Goal: Task Accomplishment & Management: Manage account settings

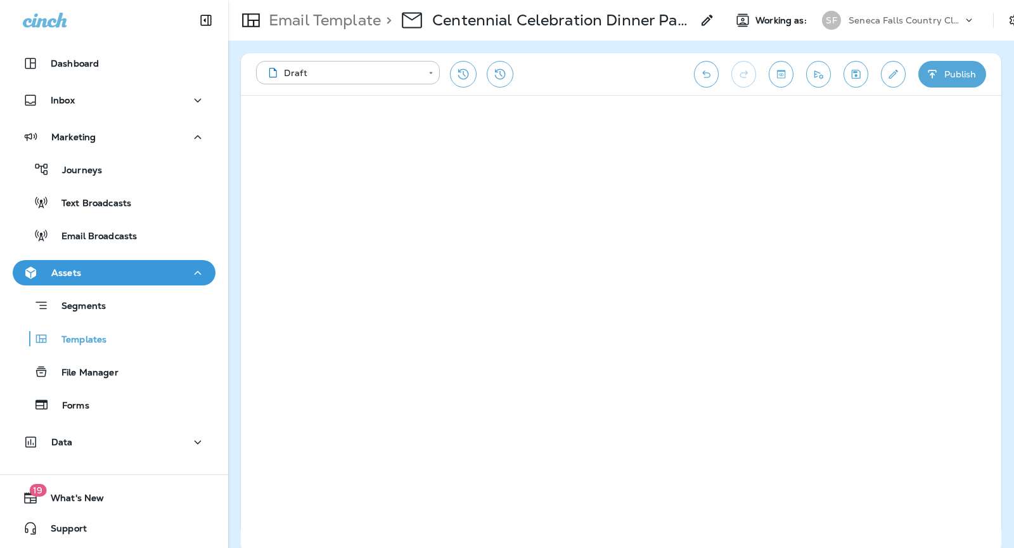
click at [868, 27] on div "Seneca Falls Country Club" at bounding box center [906, 20] width 114 height 19
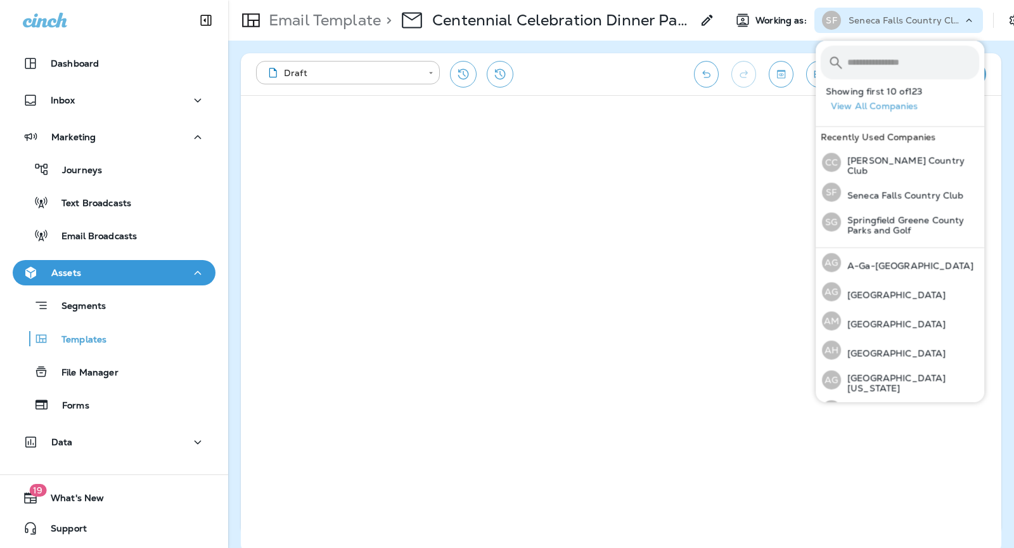
click at [858, 23] on p "Seneca Falls Country Club" at bounding box center [906, 20] width 114 height 10
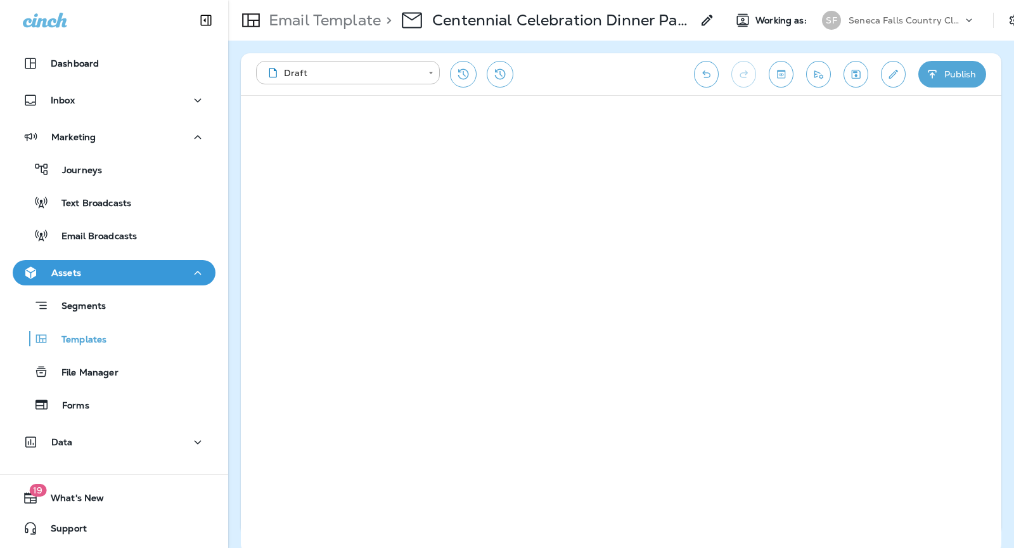
click at [858, 23] on p "Seneca Falls Country Club" at bounding box center [906, 20] width 114 height 10
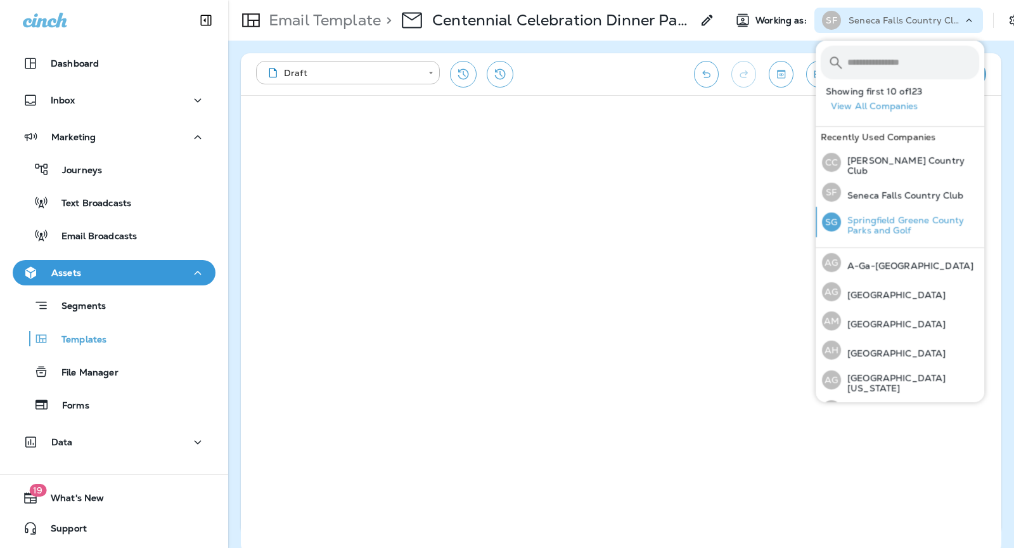
click at [865, 230] on p "Springfield Greene County Parks and Golf" at bounding box center [910, 225] width 138 height 20
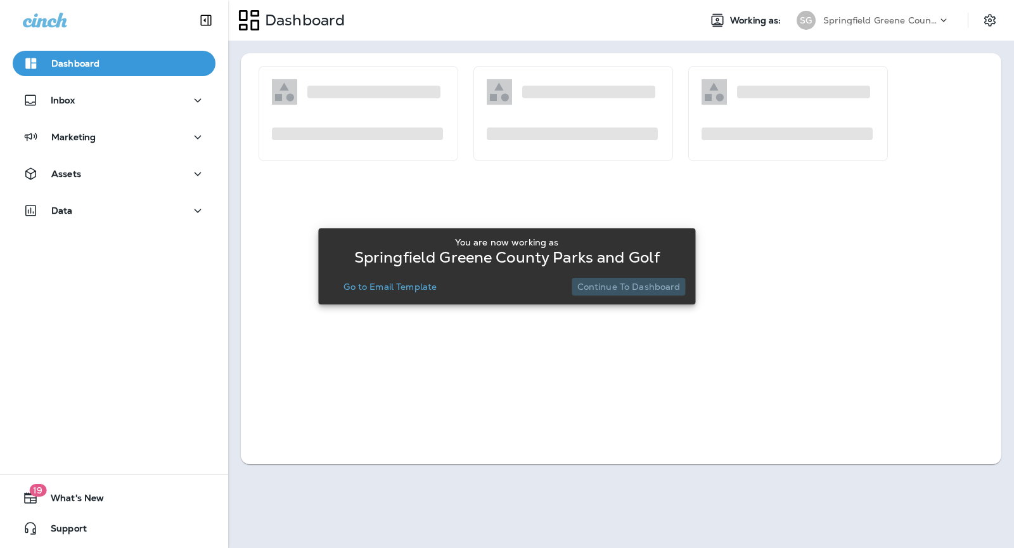
click at [636, 278] on button "Continue to Dashboard" at bounding box center [628, 287] width 113 height 18
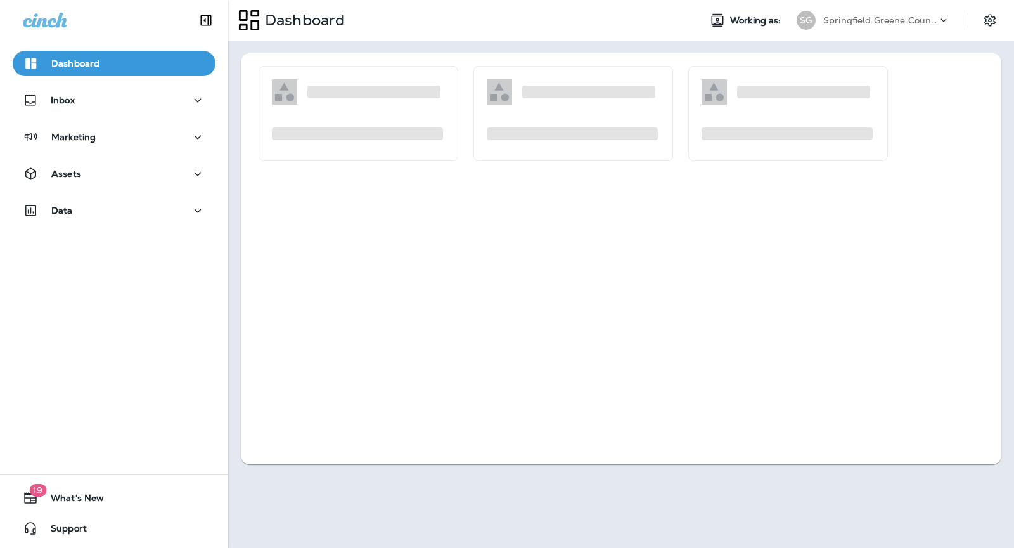
click at [126, 123] on div "Dashboard Inbox Marketing Assets Data" at bounding box center [114, 139] width 228 height 203
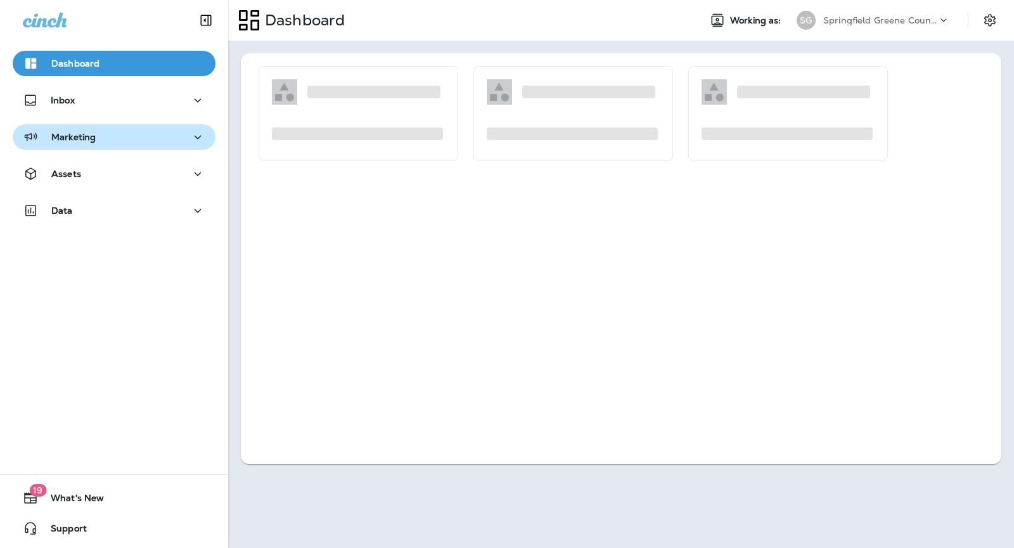
click at [125, 139] on div "Marketing" at bounding box center [114, 137] width 183 height 16
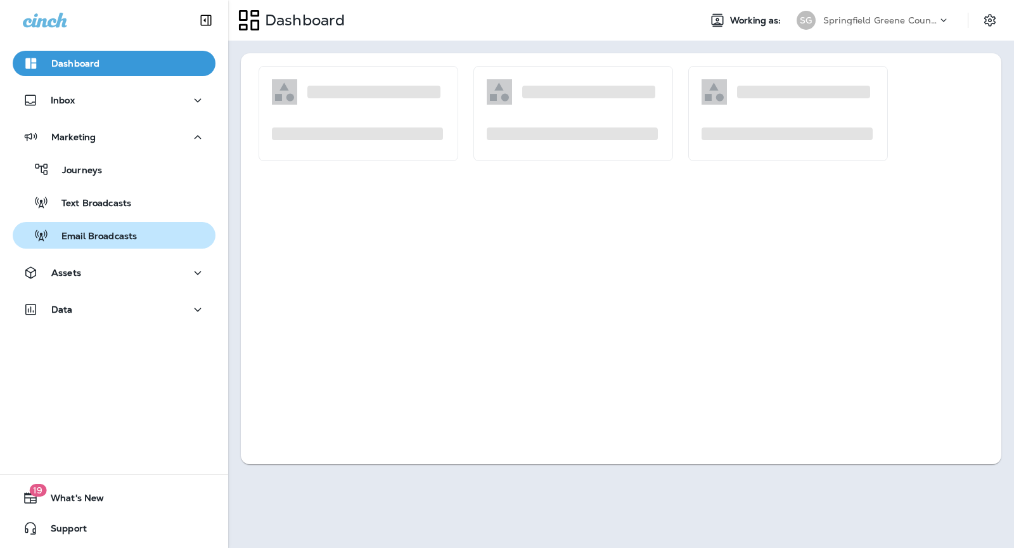
click at [132, 240] on p "Email Broadcasts" at bounding box center [93, 237] width 88 height 12
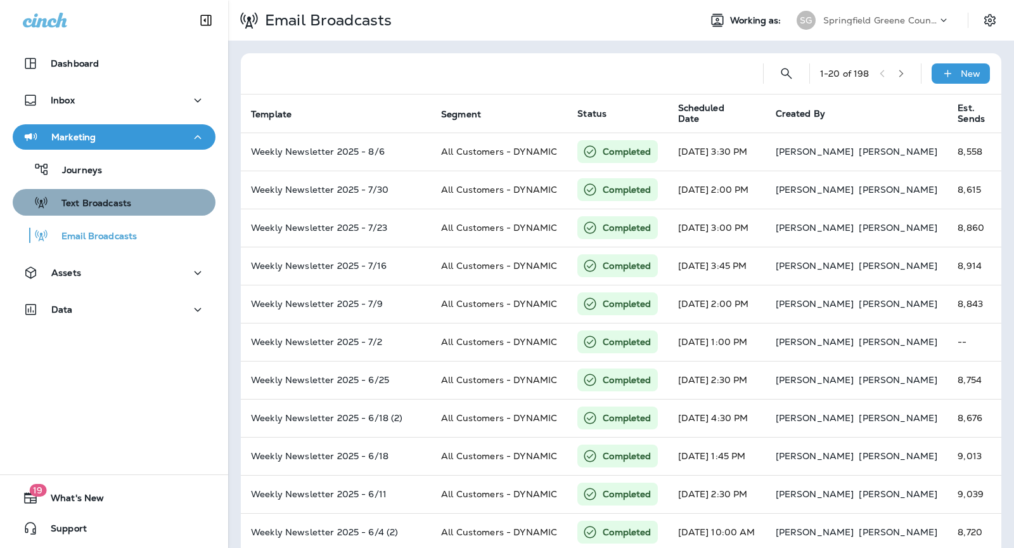
click at [117, 203] on p "Text Broadcasts" at bounding box center [90, 204] width 82 height 12
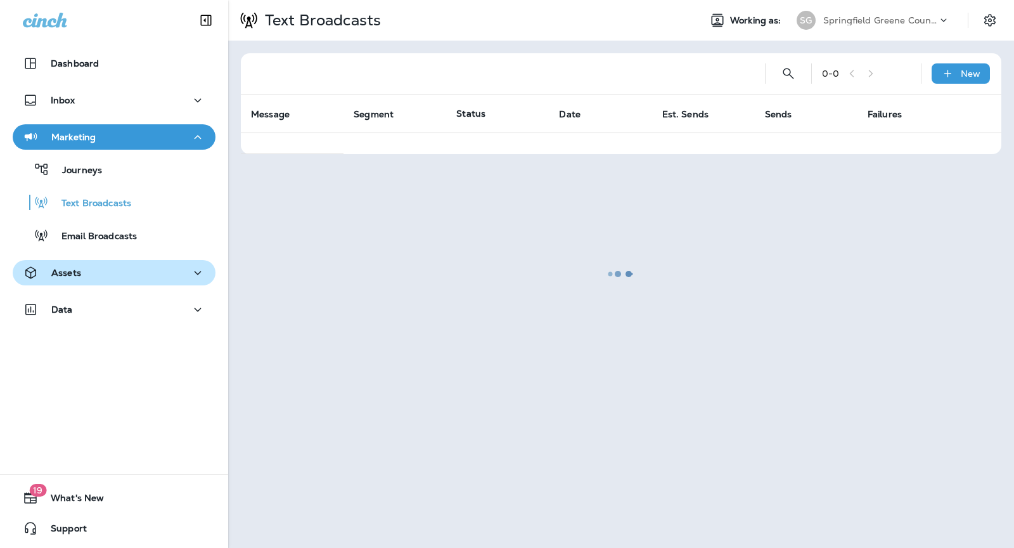
click at [117, 277] on div "Assets" at bounding box center [114, 273] width 183 height 16
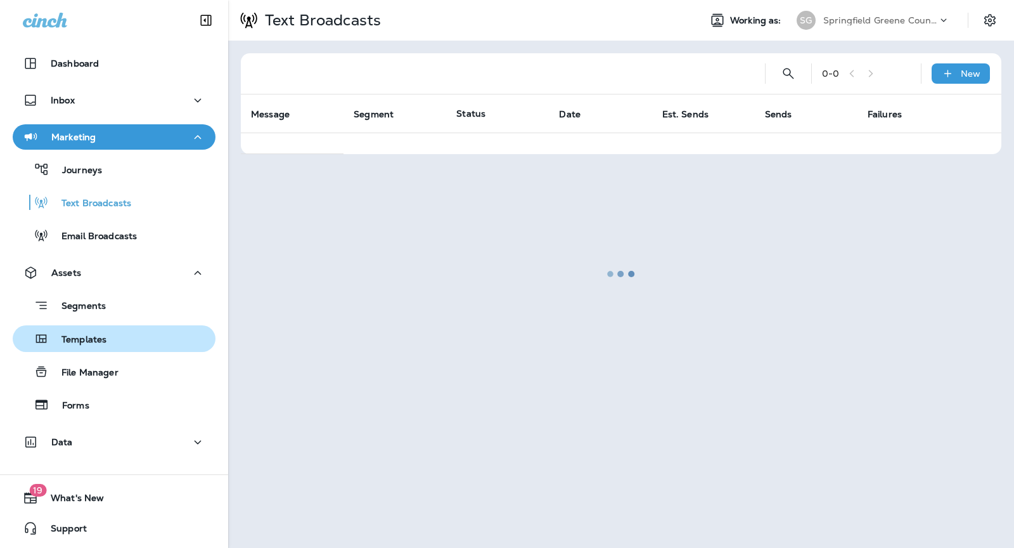
click at [128, 340] on div "Templates" at bounding box center [114, 338] width 193 height 19
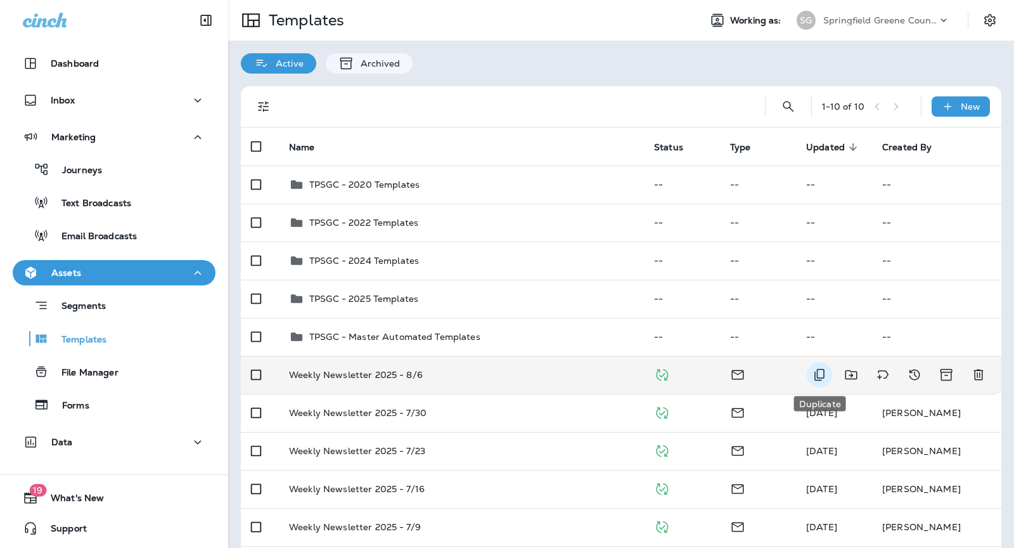
click at [821, 378] on icon "Duplicate" at bounding box center [819, 374] width 15 height 15
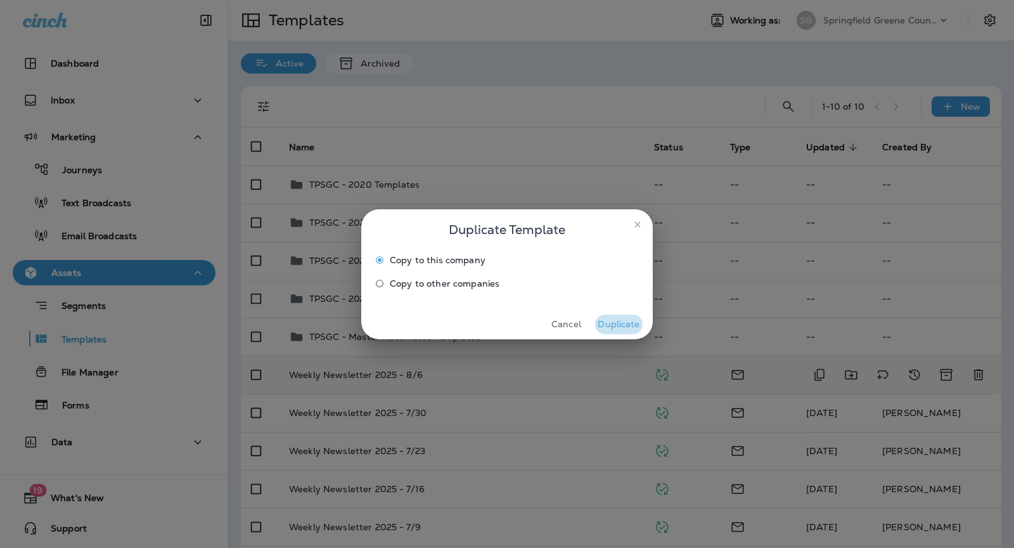
click at [626, 330] on button "Duplicate" at bounding box center [619, 324] width 48 height 20
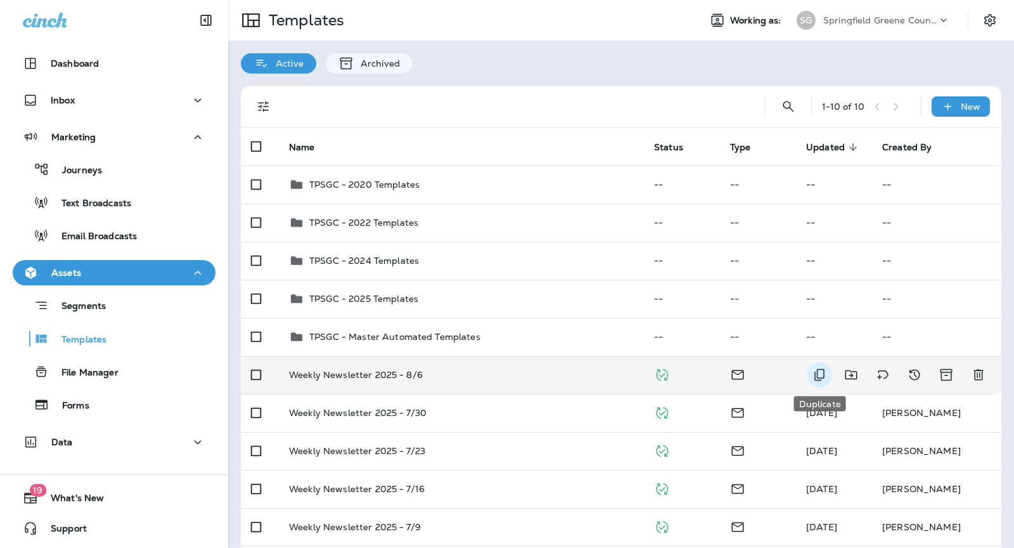
click at [816, 375] on icon "Duplicate" at bounding box center [819, 374] width 15 height 15
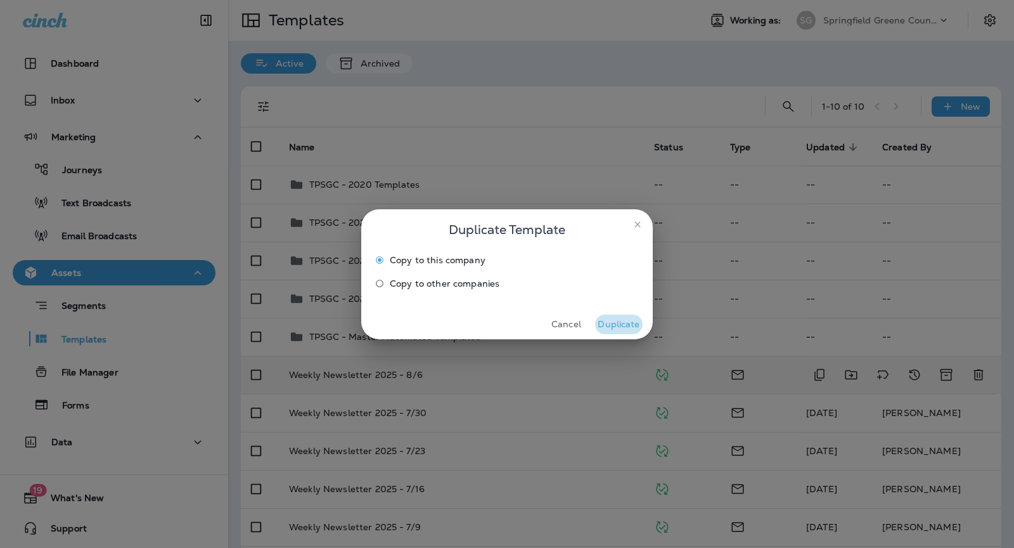
click at [621, 322] on button "Duplicate" at bounding box center [619, 324] width 48 height 20
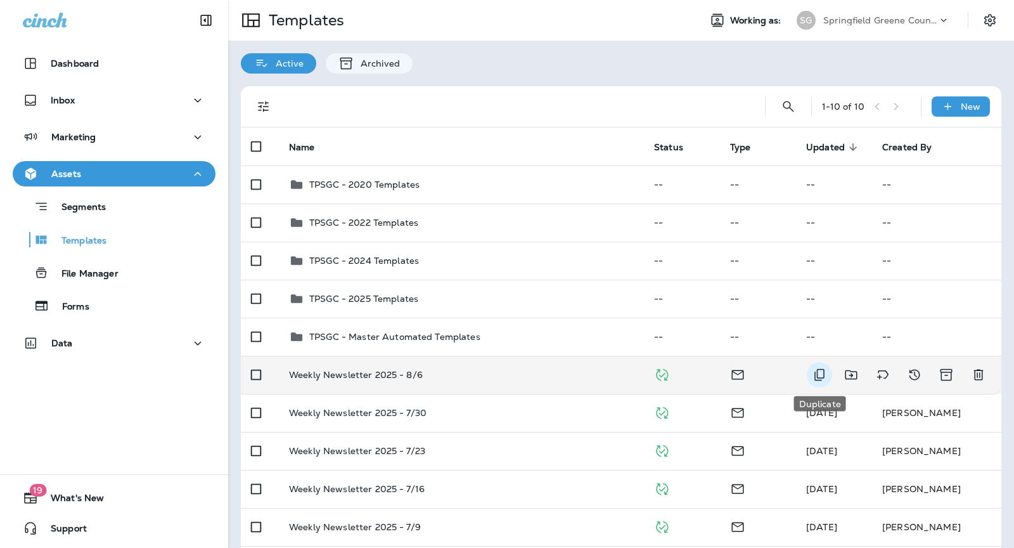
click at [815, 376] on icon "Duplicate" at bounding box center [820, 375] width 10 height 12
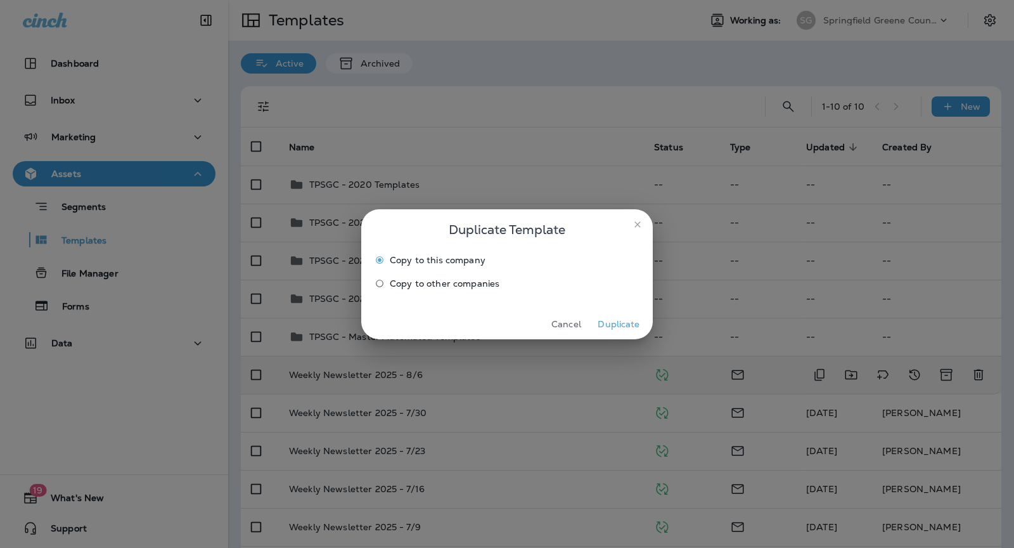
click at [610, 318] on button "Duplicate" at bounding box center [619, 324] width 48 height 20
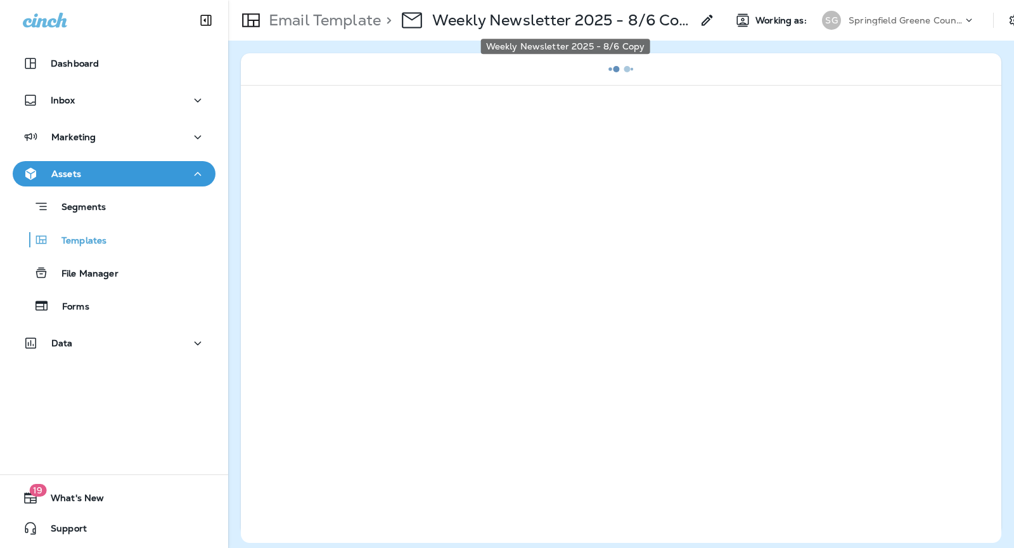
click at [673, 23] on p "Weekly Newsletter 2025 - 8/6 Copy" at bounding box center [562, 20] width 260 height 19
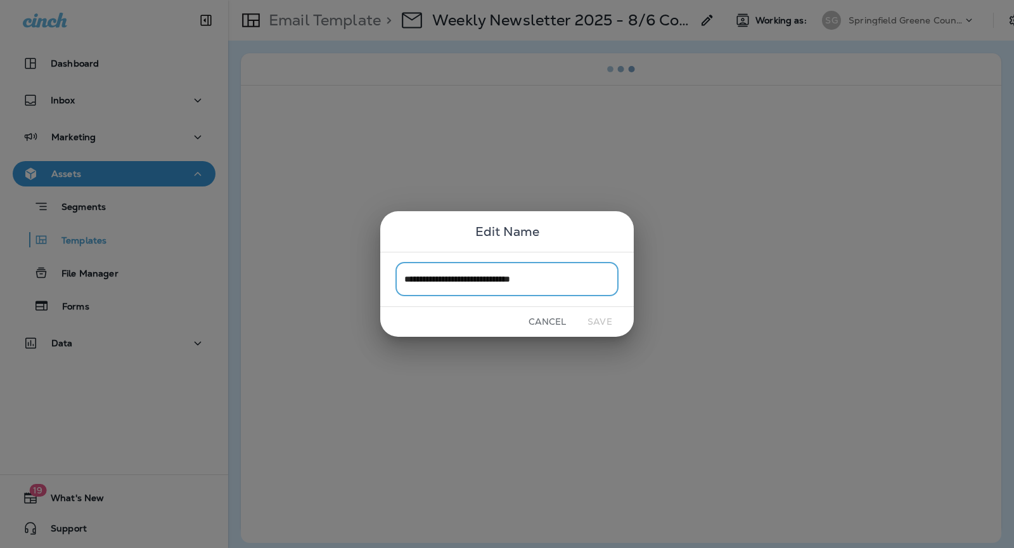
click at [552, 276] on input "**********" at bounding box center [507, 279] width 223 height 34
type input "**********"
click at [606, 321] on button "Save" at bounding box center [600, 322] width 48 height 20
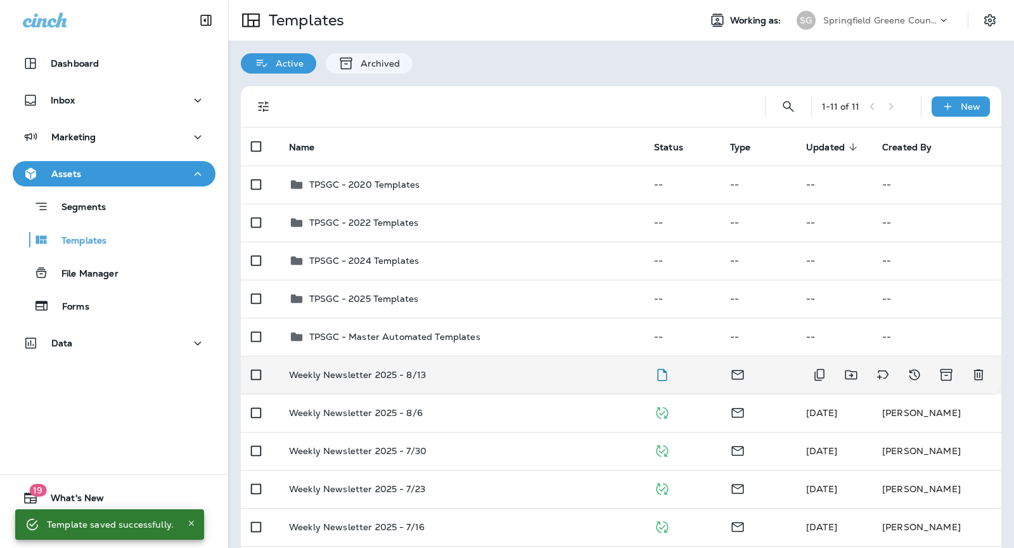
click at [515, 375] on div "Weekly Newsletter 2025 - 8/13" at bounding box center [461, 375] width 345 height 10
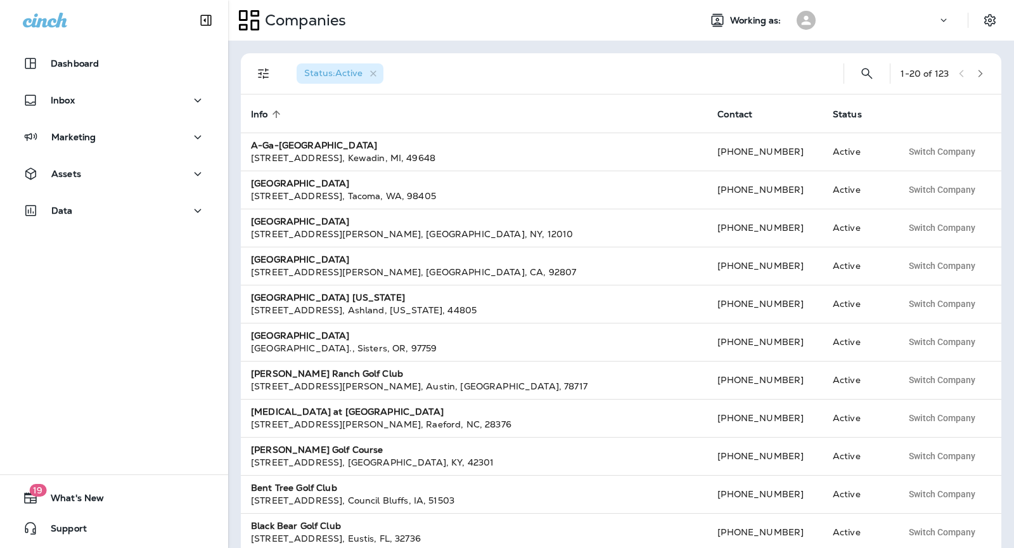
click at [855, 17] on div at bounding box center [880, 20] width 114 height 19
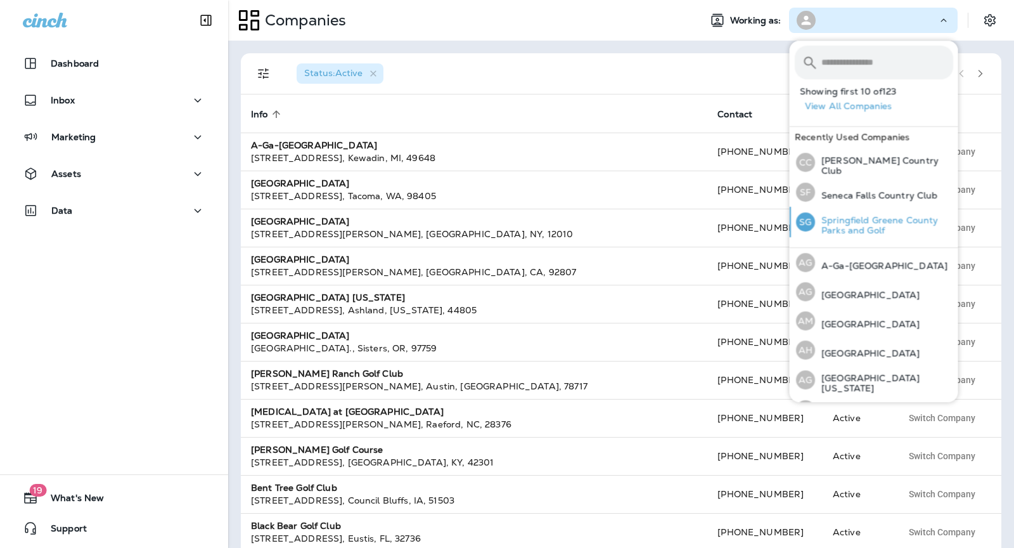
click at [861, 220] on p "Springfield Greene County Parks and Golf" at bounding box center [884, 225] width 138 height 20
click at [837, 218] on p "Springfield Greene County Parks and Golf" at bounding box center [884, 225] width 138 height 20
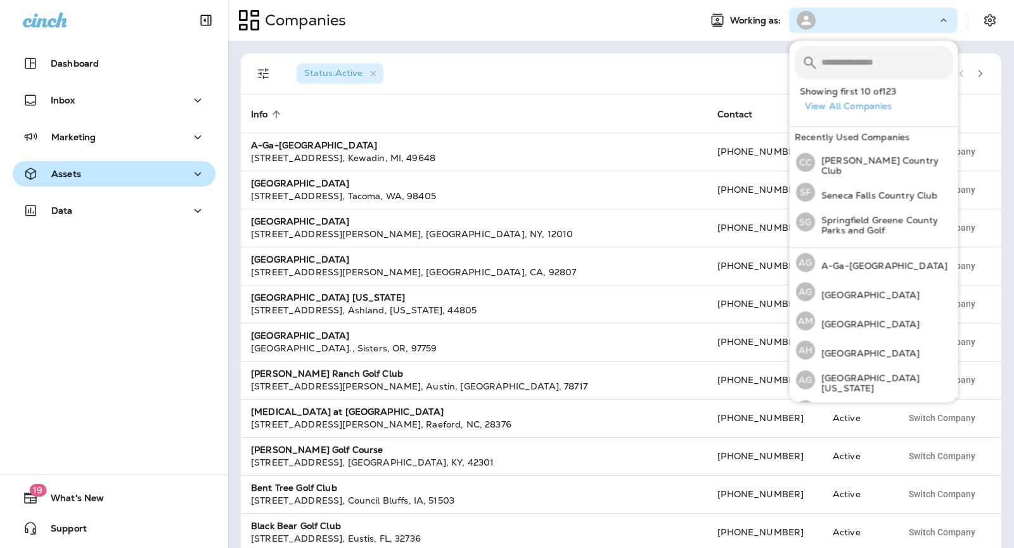
click at [85, 175] on div "Assets" at bounding box center [114, 174] width 183 height 16
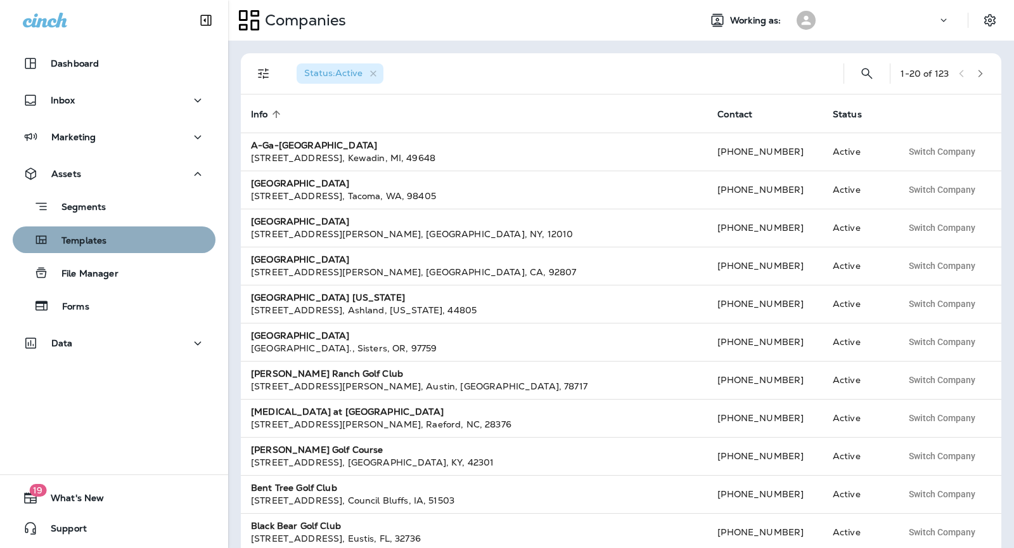
click at [132, 247] on div "Templates" at bounding box center [114, 239] width 193 height 19
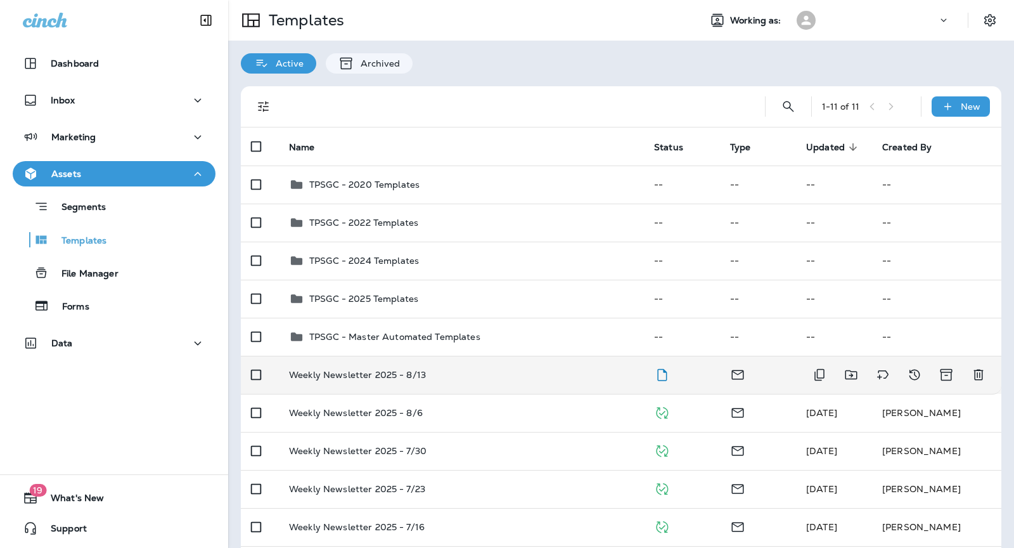
click at [465, 380] on td "Weekly Newsletter 2025 - 8/13" at bounding box center [461, 375] width 365 height 38
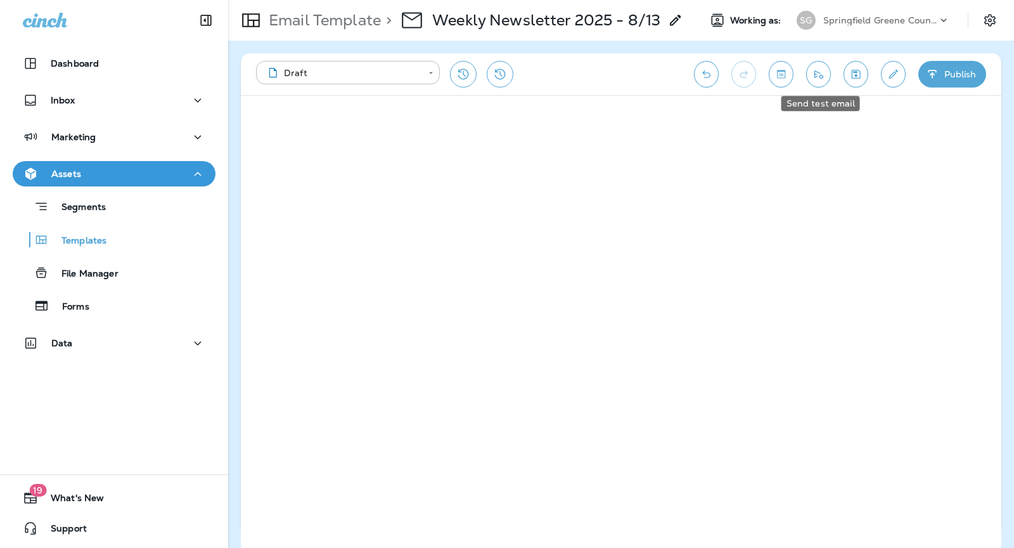
click at [815, 75] on icon "Send test email" at bounding box center [818, 74] width 13 height 13
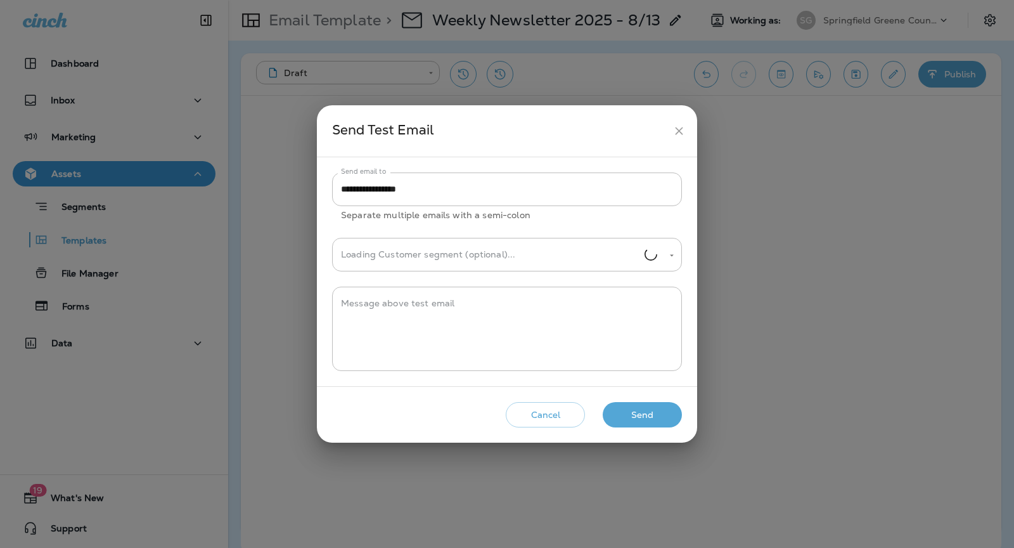
click at [647, 412] on button "Send" at bounding box center [642, 415] width 79 height 26
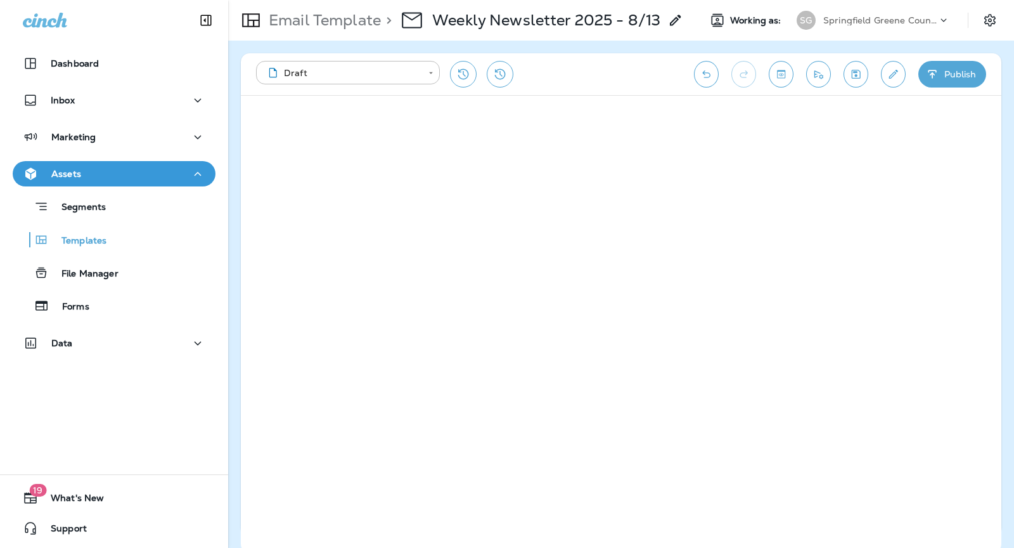
click at [827, 79] on button "Send test email" at bounding box center [818, 74] width 25 height 27
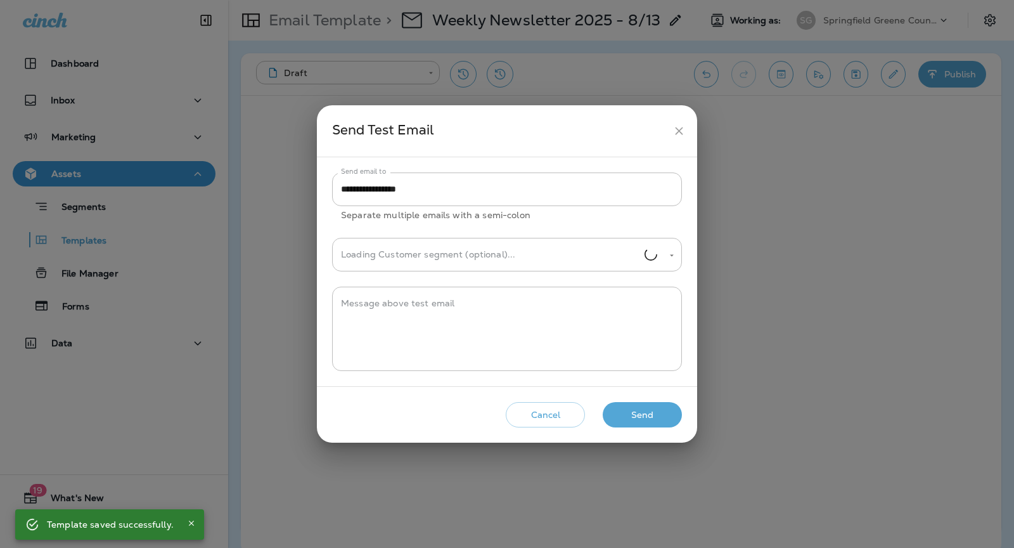
click at [956, 67] on div "**********" at bounding box center [507, 274] width 1014 height 548
click at [690, 125] on h2 "Send Test Email" at bounding box center [507, 130] width 380 height 51
click at [677, 136] on icon "close" at bounding box center [679, 130] width 13 height 13
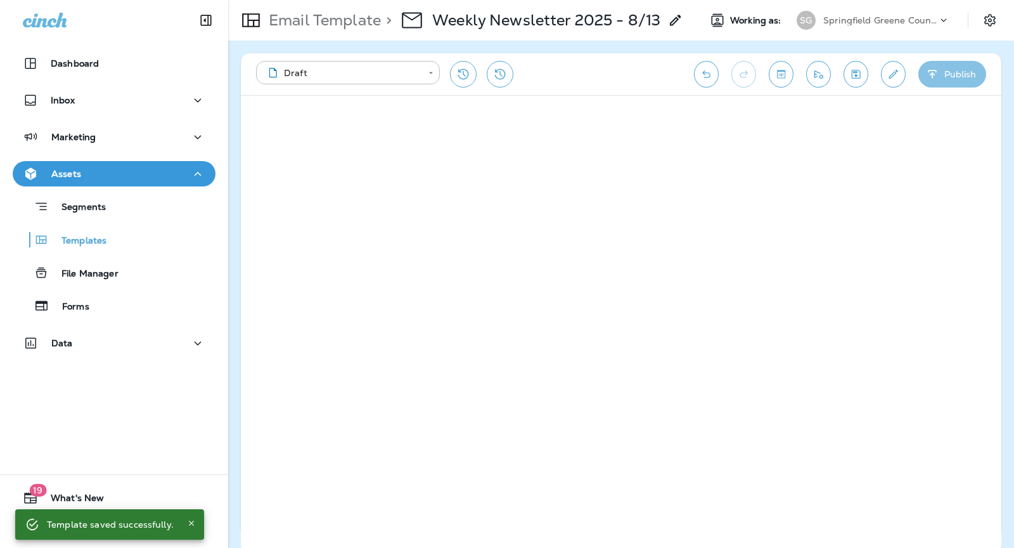
click at [943, 75] on button "Publish" at bounding box center [953, 74] width 68 height 27
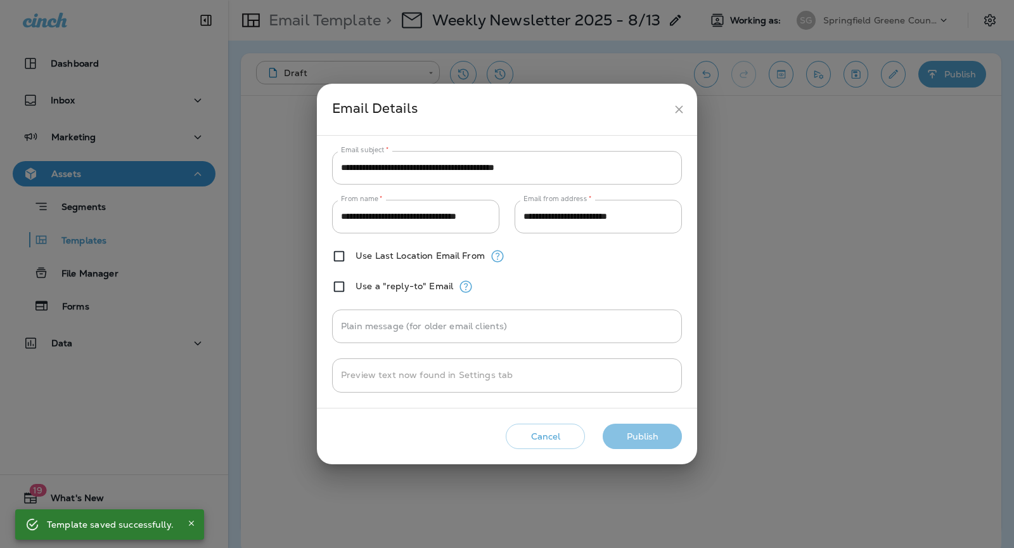
click at [631, 432] on button "Publish" at bounding box center [642, 436] width 79 height 26
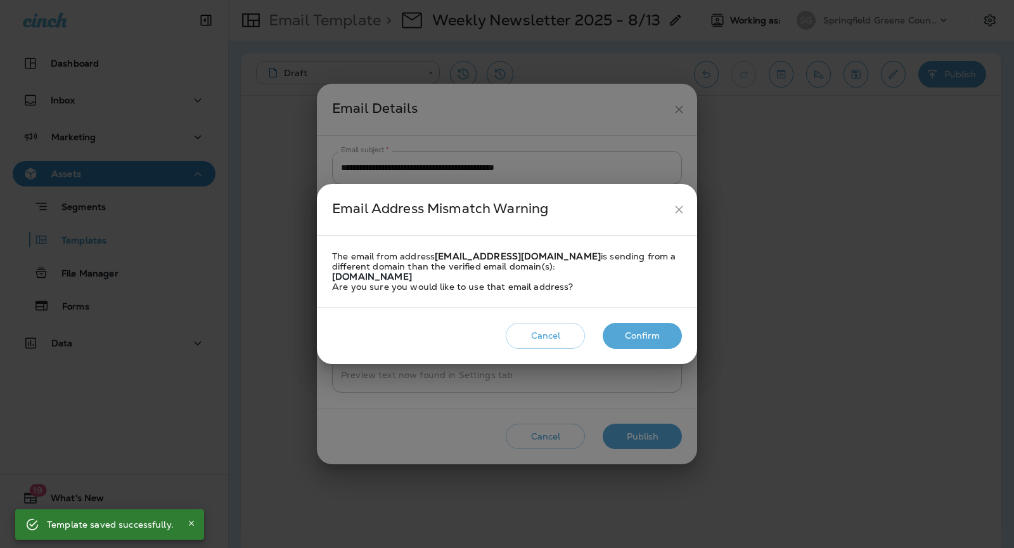
click at [648, 333] on button "Confirm" at bounding box center [642, 336] width 79 height 26
